Goal: Information Seeking & Learning: Learn about a topic

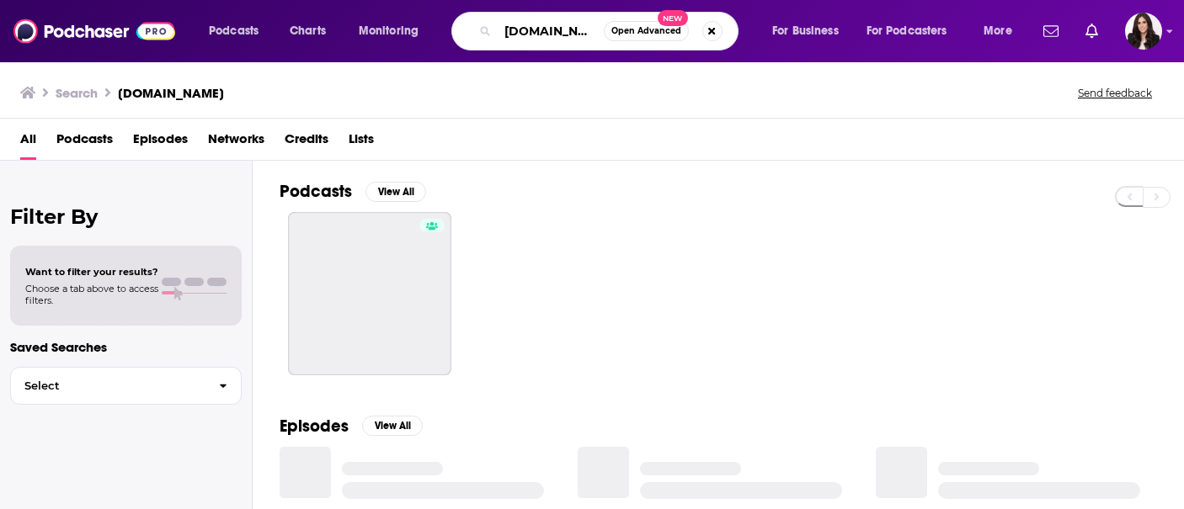
click at [534, 23] on input "[DOMAIN_NAME]" at bounding box center [551, 31] width 106 height 27
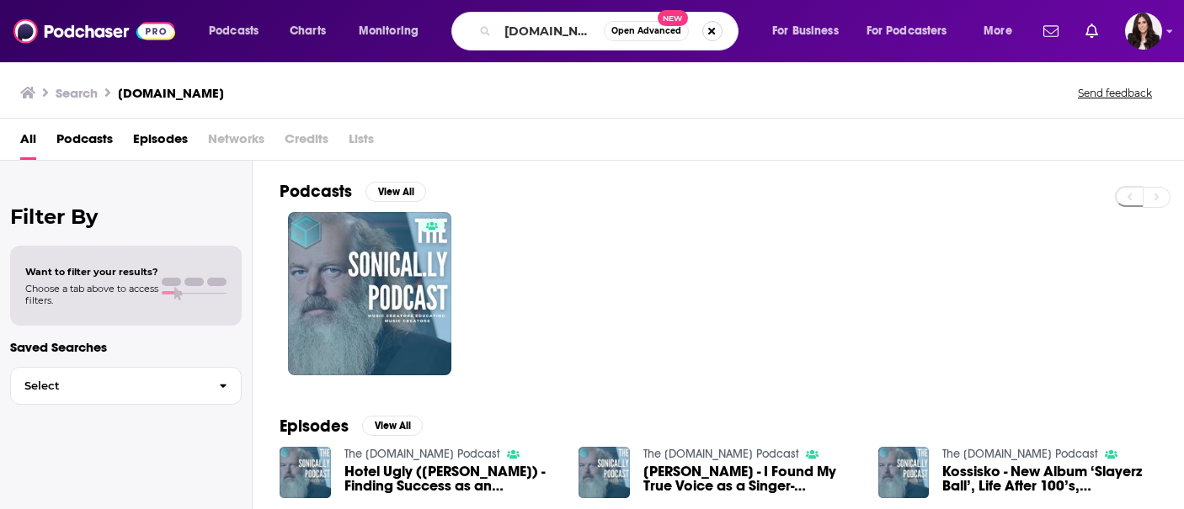
click at [704, 34] on button "Search podcasts, credits, & more..." at bounding box center [712, 31] width 20 height 20
type input "classical guitar"
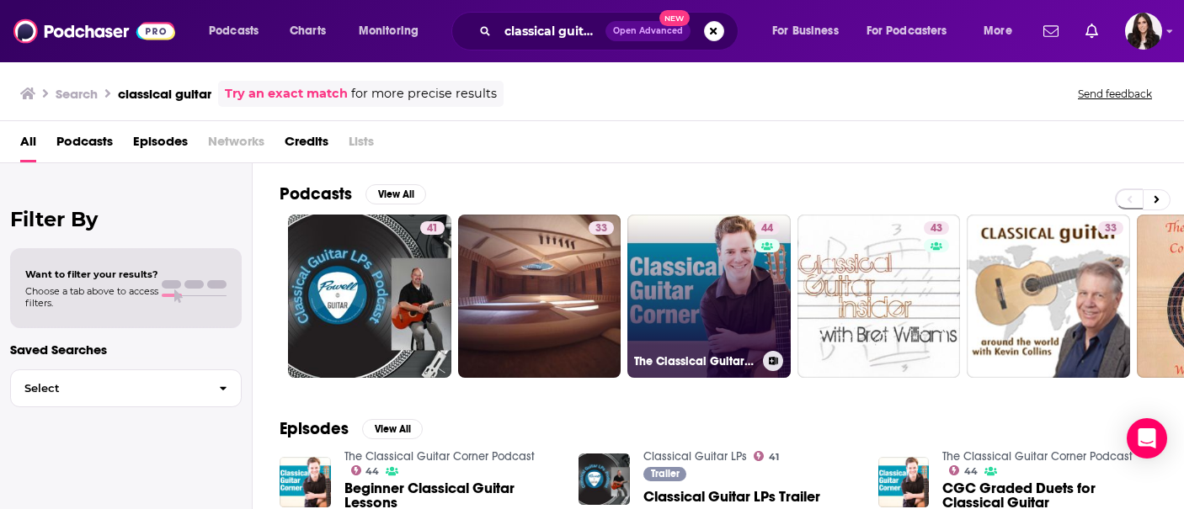
click at [687, 370] on div "The Classical Guitar Corner Podcast" at bounding box center [709, 361] width 150 height 20
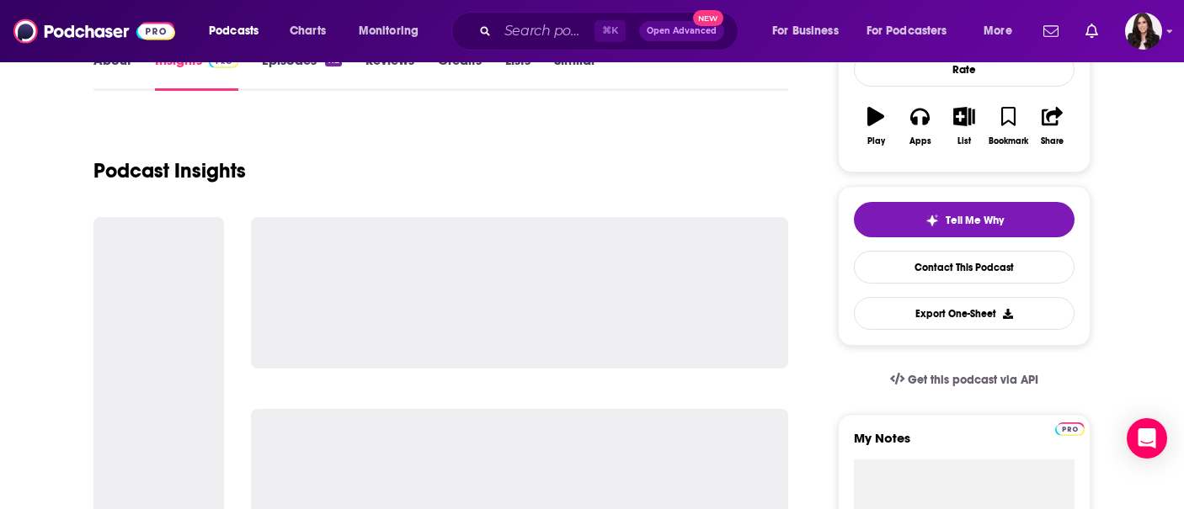
scroll to position [284, 0]
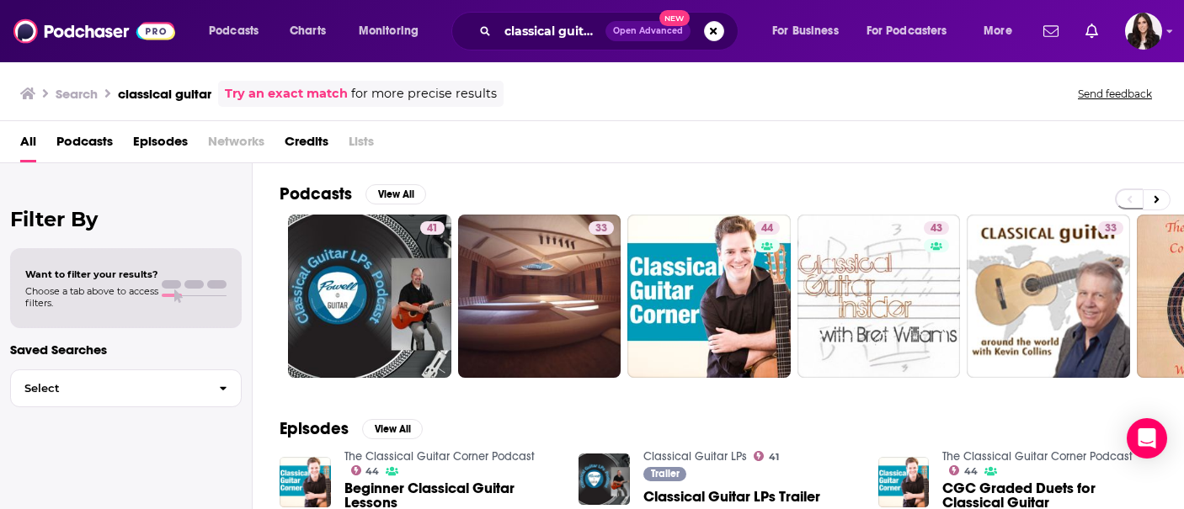
click at [99, 140] on span "Podcasts" at bounding box center [84, 145] width 56 height 35
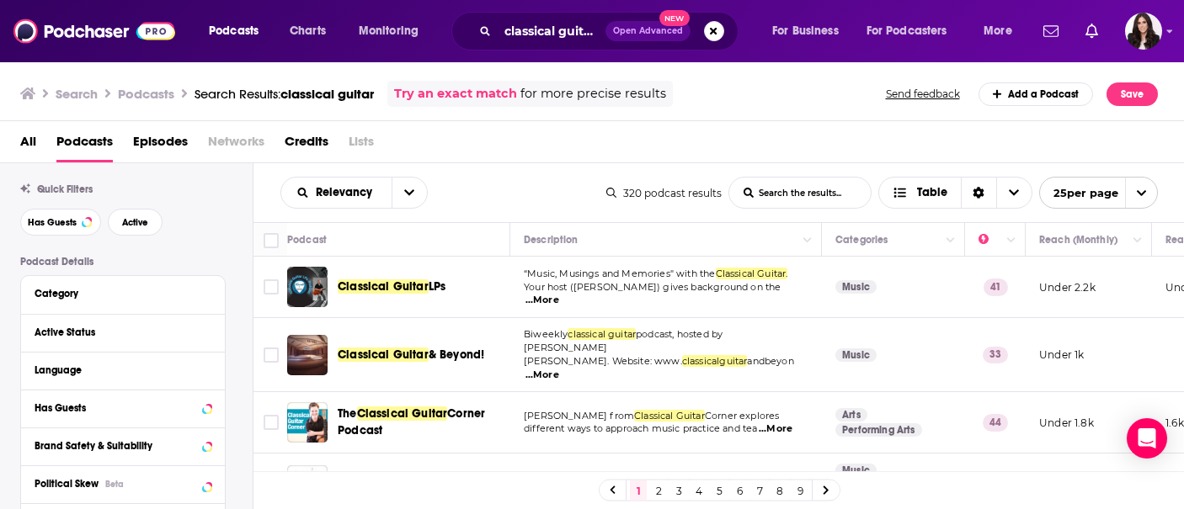
scroll to position [56, 0]
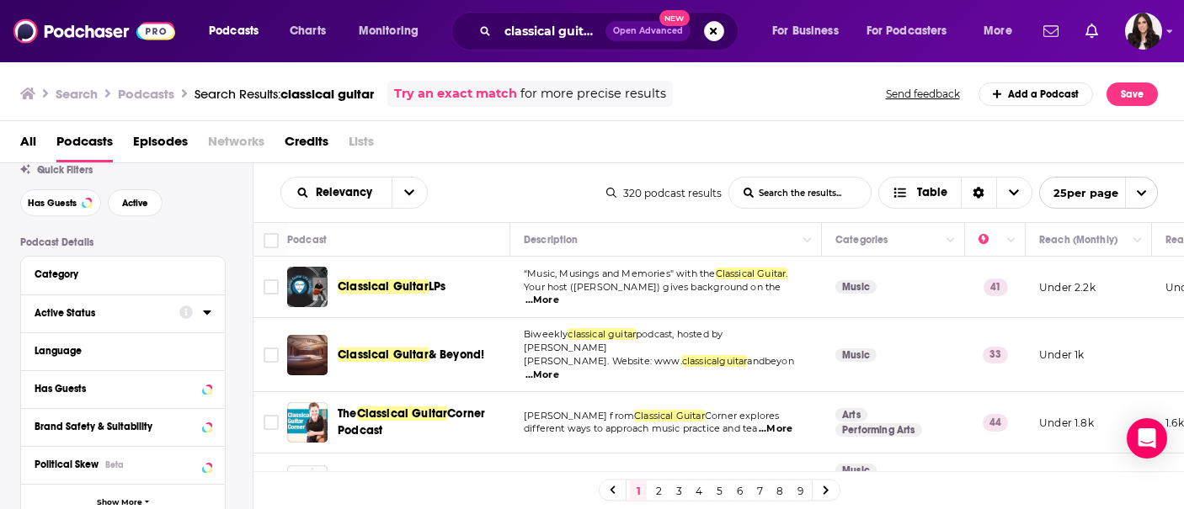
click at [150, 318] on div "Active Status" at bounding box center [102, 313] width 134 height 12
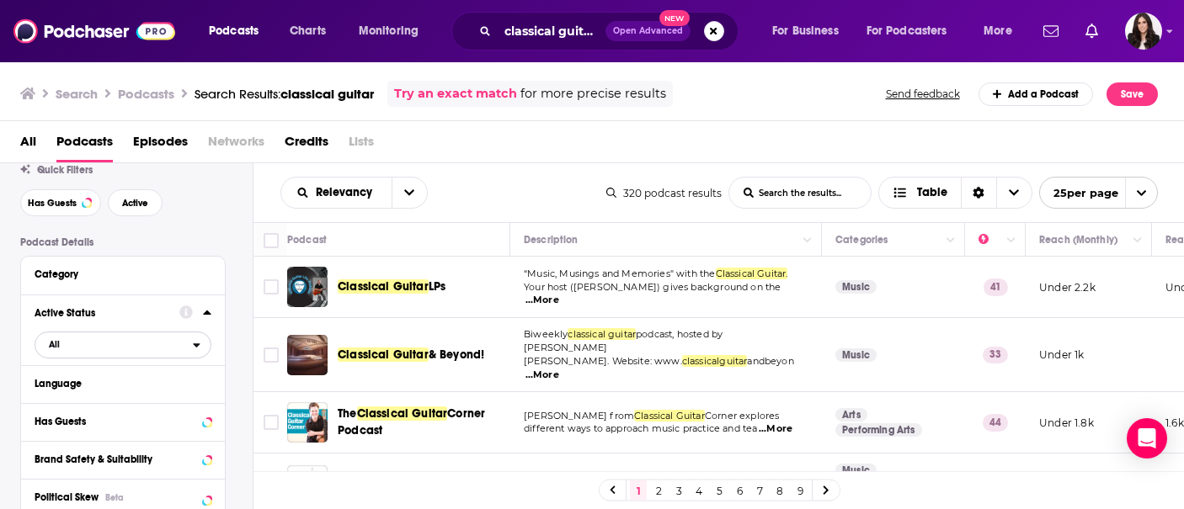
click at [79, 344] on span "All" at bounding box center [113, 344] width 157 height 22
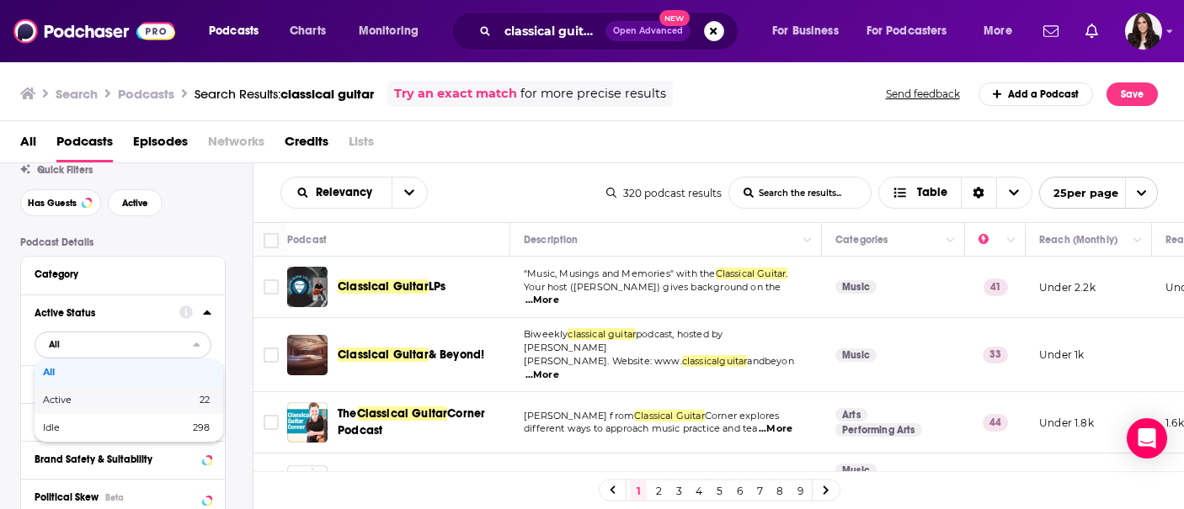
click at [79, 399] on span "Active" at bounding box center [88, 400] width 91 height 9
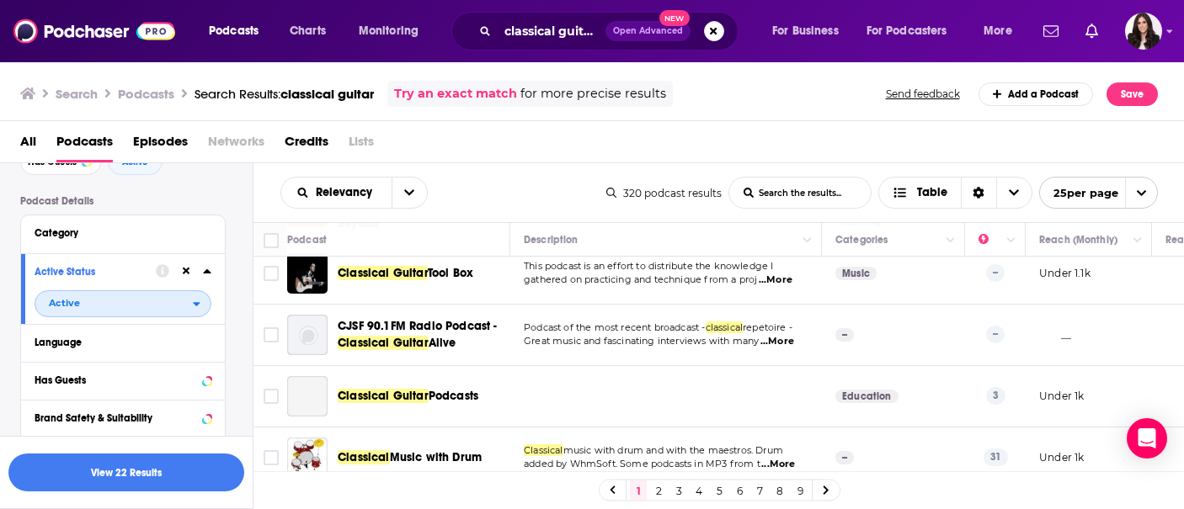
scroll to position [0, 0]
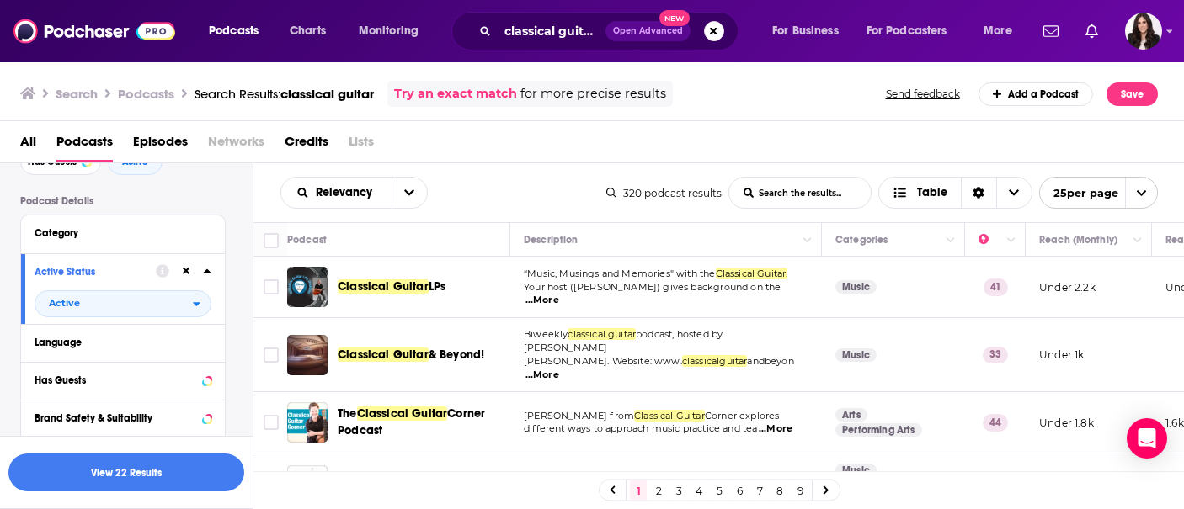
click at [436, 293] on span "LPs" at bounding box center [438, 287] width 18 height 14
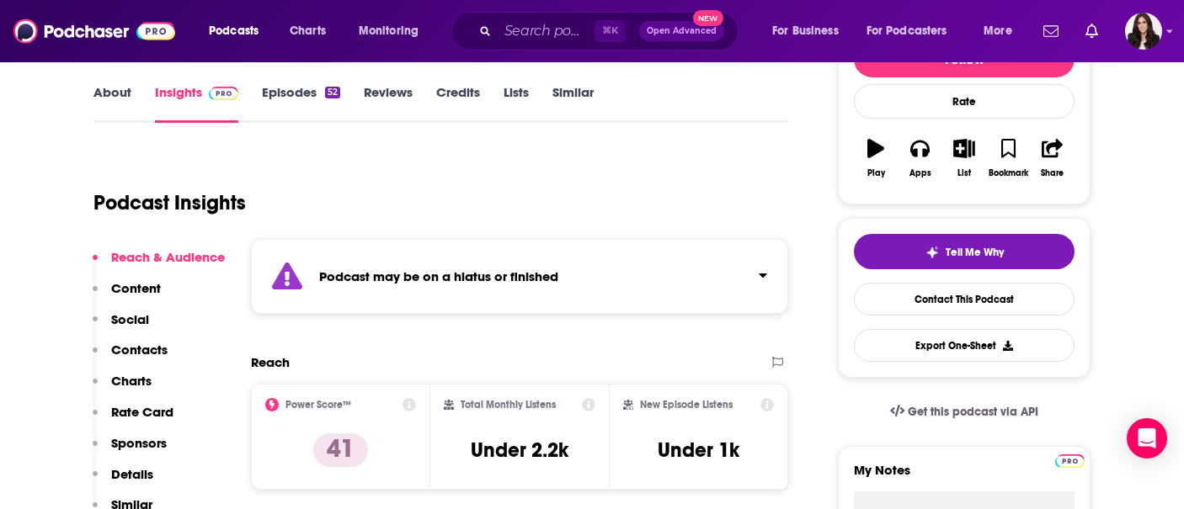
scroll to position [239, 0]
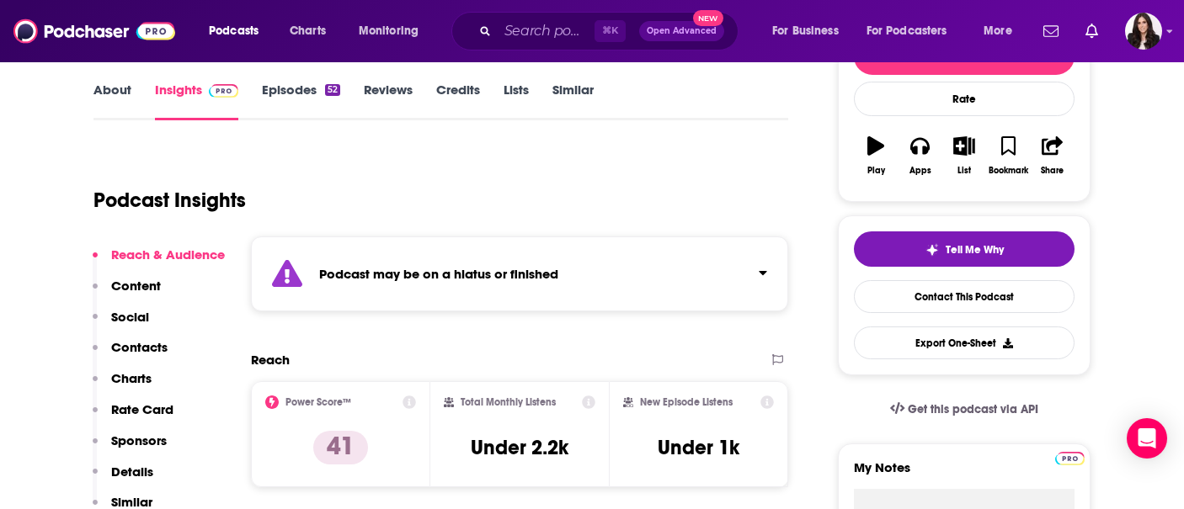
click at [262, 83] on link "Episodes 52" at bounding box center [301, 101] width 78 height 39
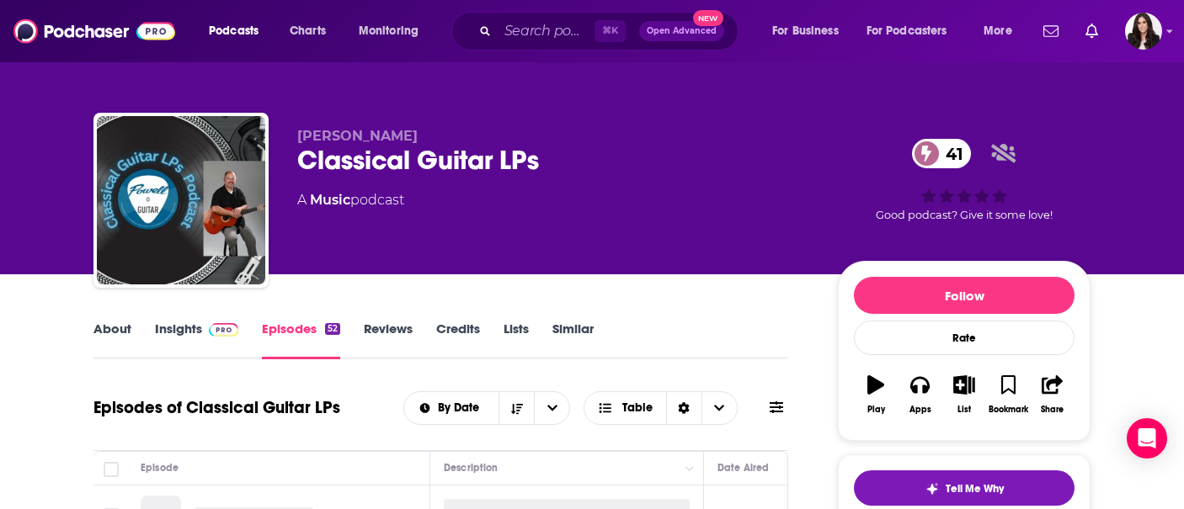
scroll to position [264, 0]
